Goal: Task Accomplishment & Management: Use online tool/utility

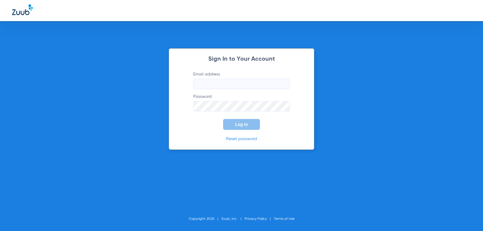
type input "rachealrogers67@mydentalmail.com"
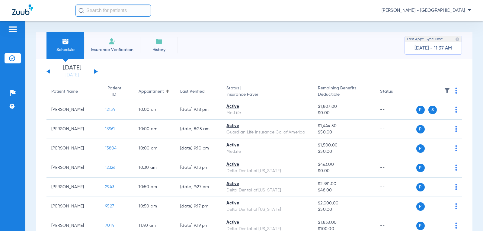
click at [94, 71] on div "[DATE] [DATE] [DATE] [DATE] [DATE] [DATE] [DATE] [DATE] [DATE] [DATE] [DATE] [D…" at bounding box center [71, 71] width 51 height 13
click at [96, 71] on button at bounding box center [96, 71] width 4 height 5
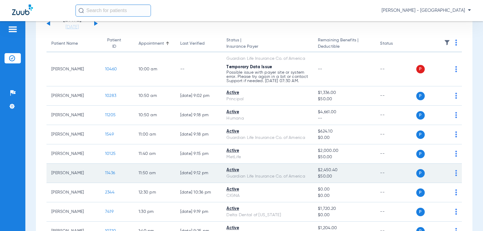
scroll to position [37, 0]
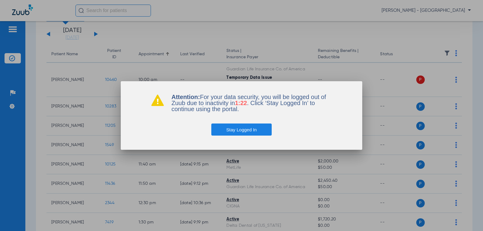
click at [231, 131] on button "Stay Logged In" at bounding box center [241, 129] width 61 height 12
